Goal: Task Accomplishment & Management: Complete application form

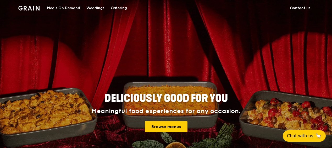
click at [297, 6] on link "Contact us" at bounding box center [300, 8] width 27 height 16
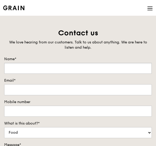
click at [38, 67] on input "Name*" at bounding box center [78, 68] width 148 height 11
type input "[PERSON_NAME]"
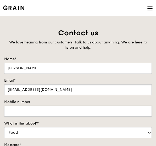
type input "Fiona_lek@isce2.a-star.edu.sg"
click at [57, 109] on input "Mobile number" at bounding box center [78, 111] width 148 height 11
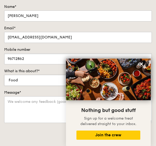
type input "96712862"
click at [60, 81] on select "Food Service Billing/Payment Catering Others" at bounding box center [78, 80] width 148 height 11
click at [4, 75] on select "Food Service Billing/Payment Catering Others" at bounding box center [78, 80] width 148 height 11
click at [41, 104] on textarea "Message*" at bounding box center [78, 109] width 148 height 27
click at [142, 63] on icon at bounding box center [141, 64] width 3 height 3
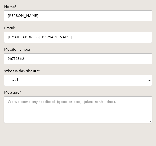
scroll to position [79, 0]
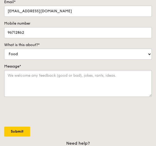
click at [89, 75] on textarea "Message*" at bounding box center [78, 83] width 148 height 27
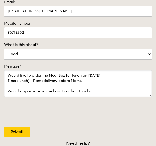
click at [104, 89] on textarea "Would like to order the Meal Box for lunch on 26 Aug 2025 Time (lunch) : 11am (…" at bounding box center [78, 83] width 148 height 27
type textarea "Would like to order the Meal Box for lunch on 26 Aug 2025 Time (lunch) : 11am (…"
click at [15, 132] on input "Submit" at bounding box center [17, 132] width 26 height 10
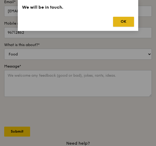
click at [127, 22] on button "OK" at bounding box center [123, 22] width 21 height 10
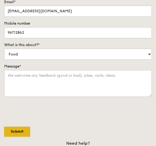
click at [13, 131] on input "Submit" at bounding box center [17, 132] width 26 height 10
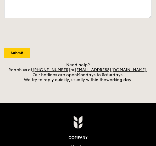
scroll to position [105, 0]
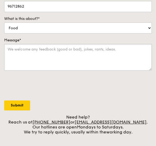
click at [29, 48] on textarea "Message*" at bounding box center [78, 57] width 148 height 27
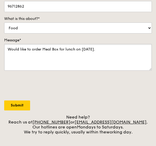
click at [26, 58] on textarea "Would like to order Meal Box for lunch on 26 Aug 2025." at bounding box center [78, 57] width 148 height 27
type textarea "Would like to order Meal Box for lunch on 26 Aug 2025. Would appreciate advice …"
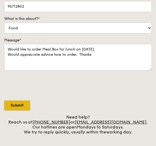
click at [18, 102] on input "Submit" at bounding box center [17, 106] width 26 height 10
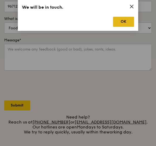
click at [121, 23] on button "OK" at bounding box center [123, 22] width 21 height 10
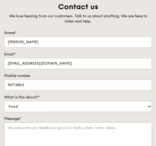
scroll to position [0, 0]
